Goal: Communication & Community: Answer question/provide support

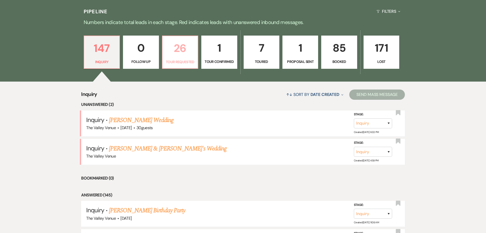
click at [189, 57] on link "26 Tour Requested" at bounding box center [180, 51] width 36 height 33
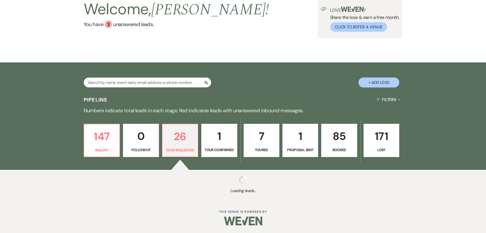
select select "2"
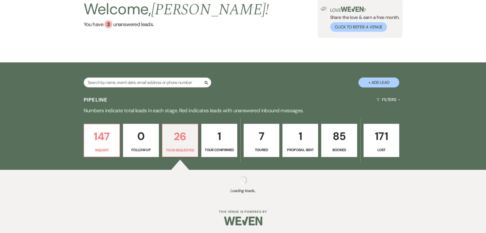
select select "2"
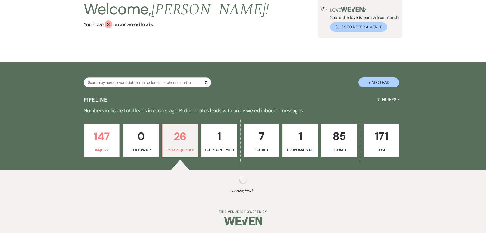
select select "2"
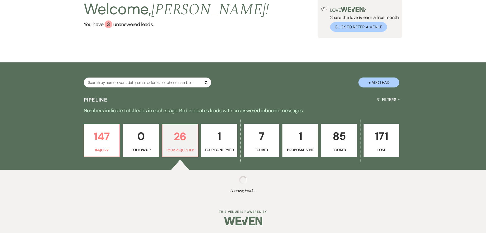
select select "2"
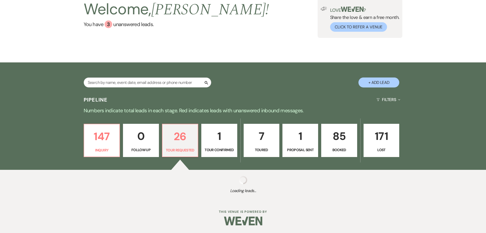
select select "2"
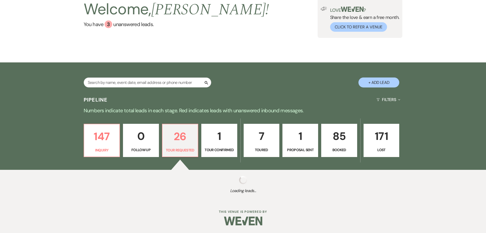
select select "2"
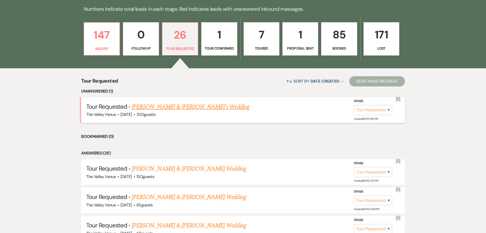
scroll to position [153, 0]
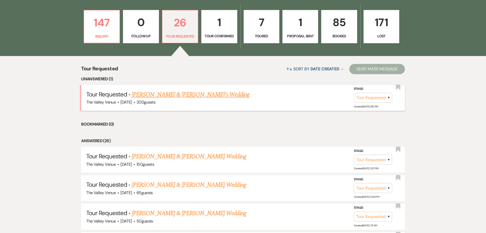
click at [165, 93] on link "Alekya & Ram's Wedding" at bounding box center [191, 94] width 118 height 9
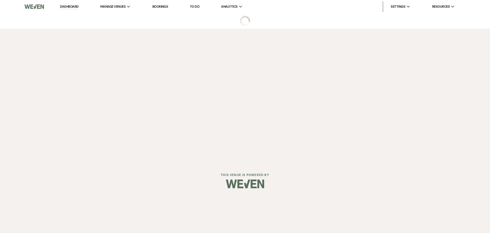
select select "2"
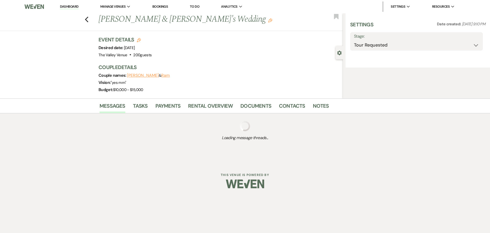
select select "1"
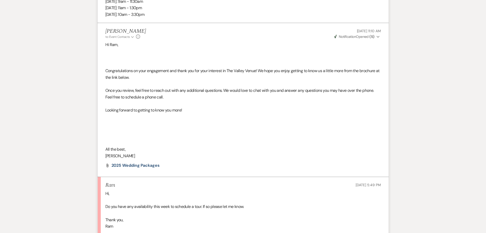
scroll to position [363, 0]
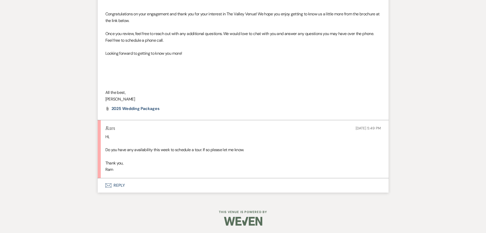
click at [117, 184] on button "Envelope Reply" at bounding box center [243, 185] width 291 height 14
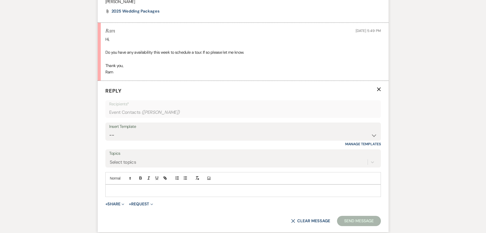
scroll to position [460, 0]
click at [159, 193] on p at bounding box center [244, 190] width 268 height 6
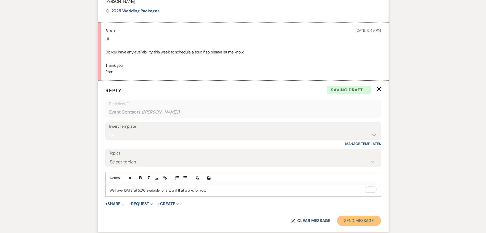
click at [366, 219] on button "Send Message" at bounding box center [359, 220] width 44 height 10
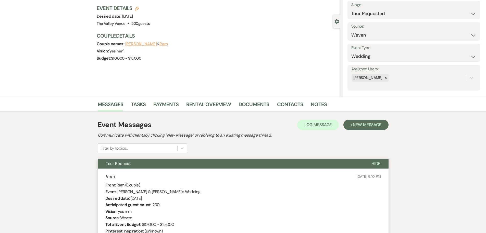
scroll to position [0, 0]
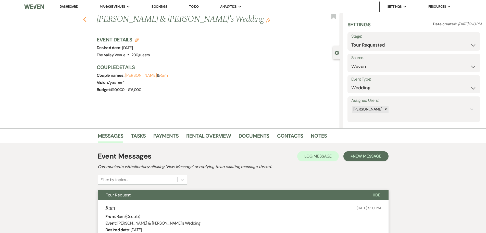
click at [86, 20] on use "button" at bounding box center [84, 20] width 3 height 6
select select "2"
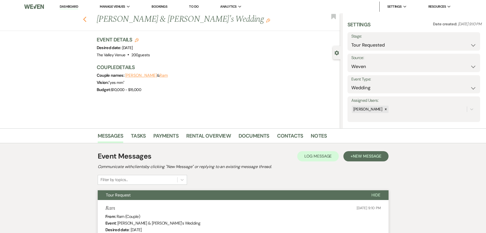
select select "2"
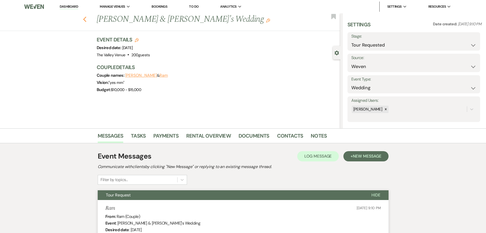
select select "2"
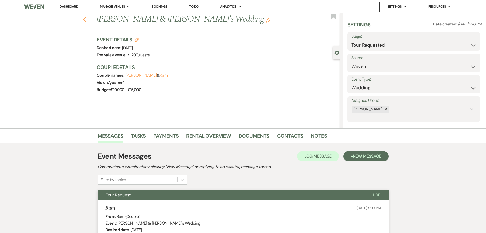
select select "2"
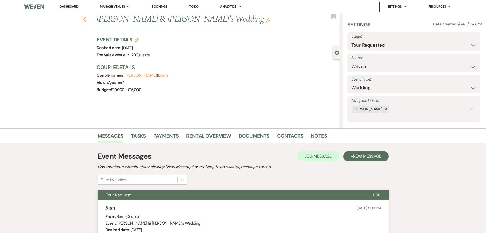
select select "2"
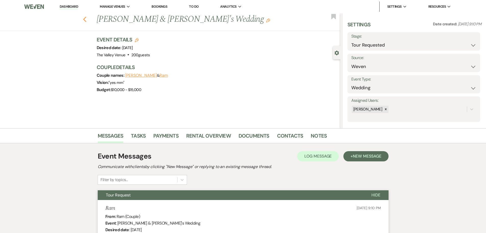
select select "2"
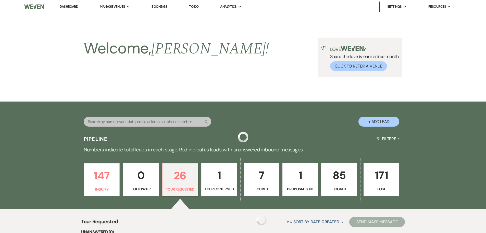
scroll to position [153, 0]
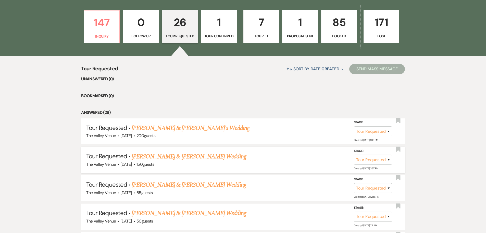
click at [177, 158] on link "Lane Herron & Jenasi Luevano's Wedding" at bounding box center [189, 156] width 114 height 9
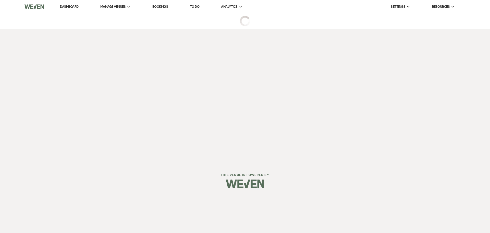
select select "2"
select select "1"
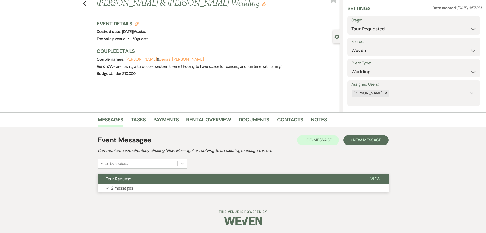
click at [124, 186] on p "2 messages" at bounding box center [122, 188] width 22 height 7
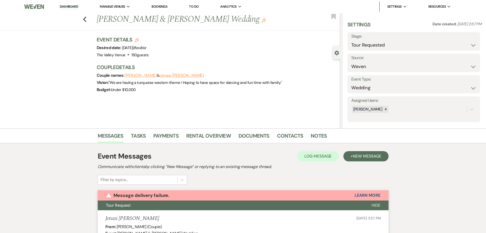
click at [69, 9] on link "Dashboard" at bounding box center [69, 6] width 18 height 5
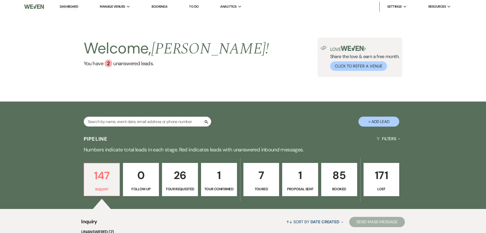
scroll to position [153, 0]
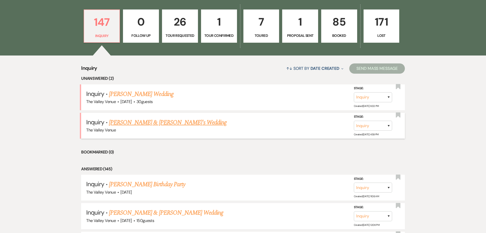
click at [123, 121] on link "Jennifer & Fiance's Wedding" at bounding box center [168, 122] width 118 height 9
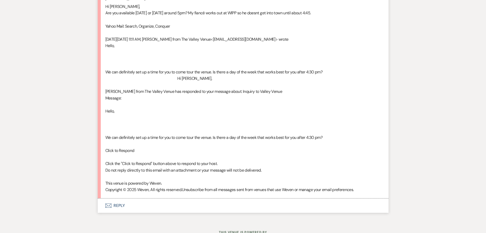
scroll to position [472, 0]
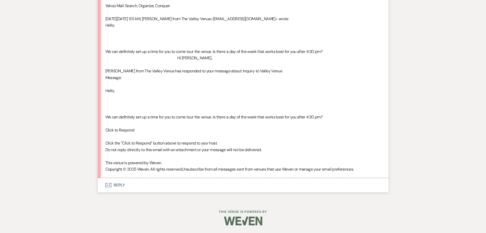
click at [120, 186] on button "Envelope Reply" at bounding box center [243, 185] width 291 height 14
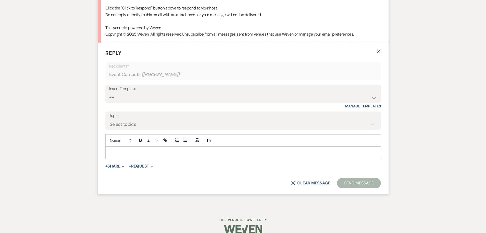
scroll to position [609, 0]
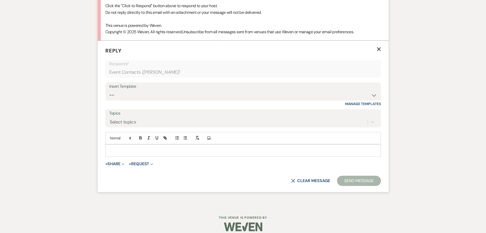
click at [144, 152] on p at bounding box center [244, 150] width 268 height 6
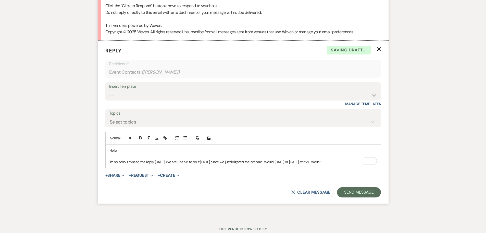
click at [356, 186] on form "Reply X Saving draft... Recipients* Event Contacts ( Jennifer ) Insert Template…" at bounding box center [243, 122] width 291 height 163
click at [359, 193] on button "Send Message" at bounding box center [359, 192] width 44 height 10
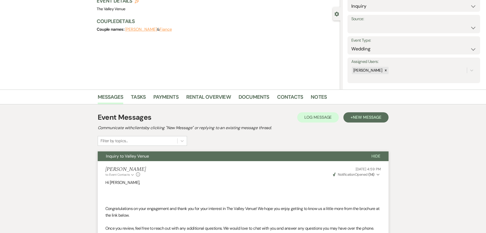
scroll to position [0, 0]
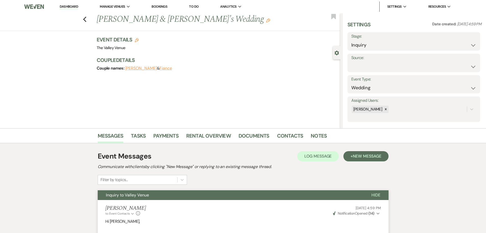
click at [69, 7] on link "Dashboard" at bounding box center [69, 6] width 18 height 5
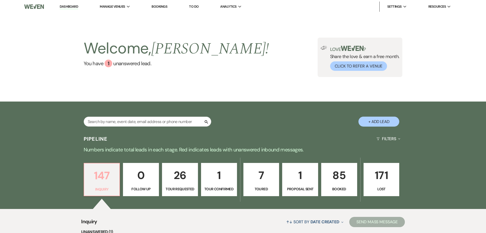
click at [113, 183] on p "147" at bounding box center [101, 175] width 29 height 17
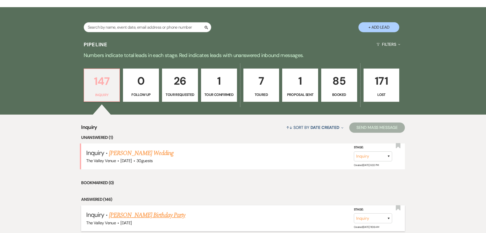
scroll to position [153, 0]
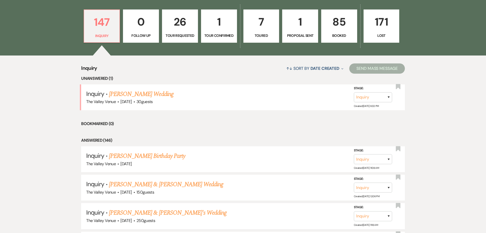
click at [132, 94] on link "Bonnie Doyle's Wedding" at bounding box center [141, 93] width 65 height 9
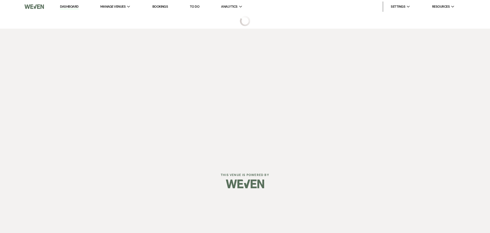
select select "1"
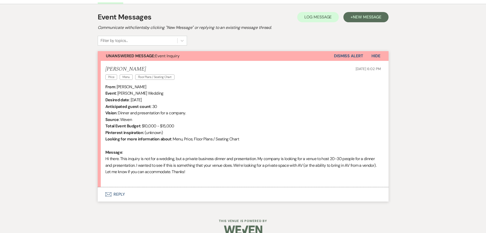
scroll to position [148, 0]
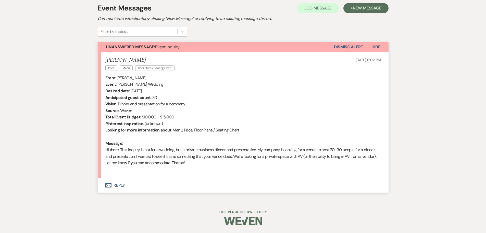
click at [117, 185] on button "Envelope Reply" at bounding box center [243, 185] width 291 height 14
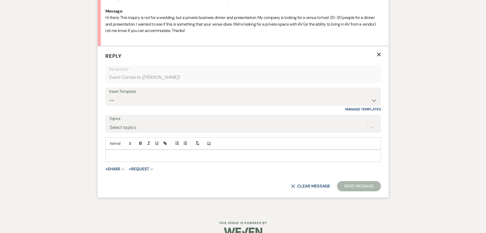
scroll to position [277, 0]
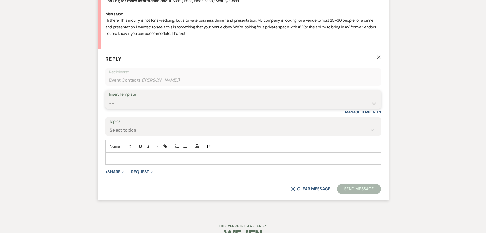
click at [152, 101] on select "-- Weven Planning Portal Introduction (Booked Events) Initial Inquiry Response …" at bounding box center [243, 103] width 268 height 10
select select "2355"
click at [109, 98] on select "-- Weven Planning Portal Introduction (Booked Events) Initial Inquiry Response …" at bounding box center [243, 103] width 268 height 10
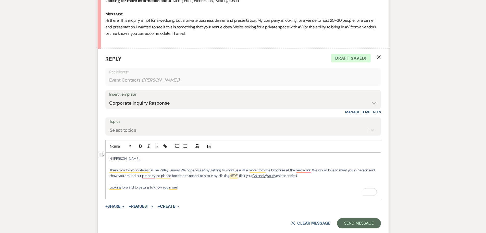
drag, startPoint x: 314, startPoint y: 176, endPoint x: 212, endPoint y: 177, distance: 101.8
click at [212, 177] on p "Thank you for your interest in The Valley Venue ! We hope you enjoy getting to …" at bounding box center [244, 172] width 268 height 11
drag, startPoint x: 188, startPoint y: 170, endPoint x: 312, endPoint y: 172, distance: 124.8
click at [312, 172] on p "Thank you for your interest in The Valley Venue ! We hope you enjoy getting to …" at bounding box center [244, 172] width 268 height 11
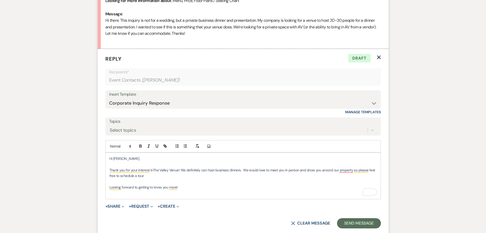
click at [243, 171] on span "! We definitely can host business dinners. We would love to meet you in person …" at bounding box center [243, 172] width 267 height 10
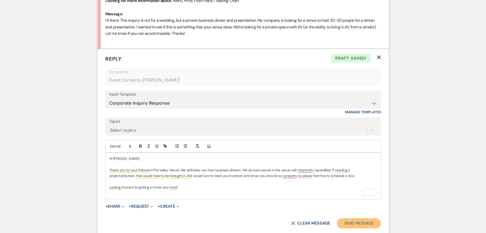
click at [352, 223] on button "Send Message" at bounding box center [359, 223] width 44 height 10
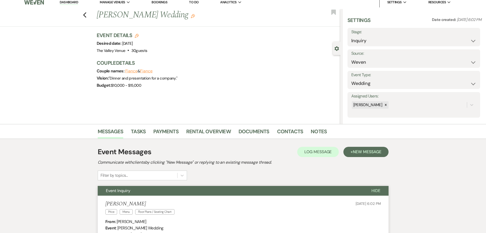
scroll to position [0, 0]
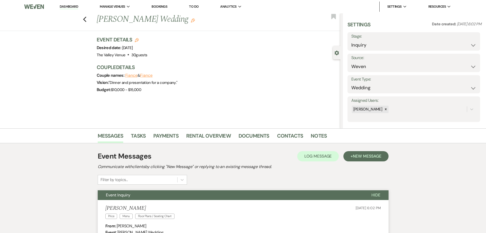
click at [72, 5] on link "Dashboard" at bounding box center [69, 6] width 18 height 5
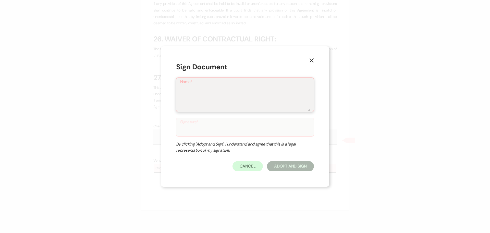
click at [242, 102] on textarea "Name*" at bounding box center [245, 99] width 130 height 26
type textarea "[PERSON_NAME]"
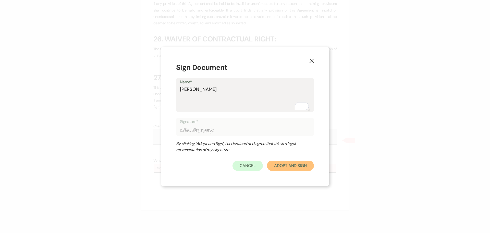
click at [301, 167] on button "Adopt And Sign" at bounding box center [290, 165] width 47 height 10
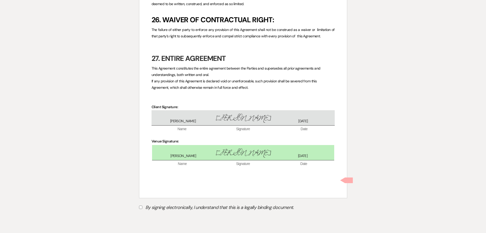
scroll to position [2215, 0]
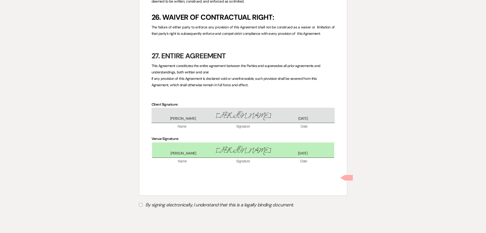
click at [143, 200] on label "By signing electronically, I understand that this is a legally binding document." at bounding box center [243, 205] width 208 height 10
click at [142, 203] on input "By signing electronically, I understand that this is a legally binding document." at bounding box center [140, 204] width 3 height 3
checkbox input "true"
click at [172, 213] on button "Submit" at bounding box center [157, 217] width 36 height 9
